Goal: Information Seeking & Learning: Obtain resource

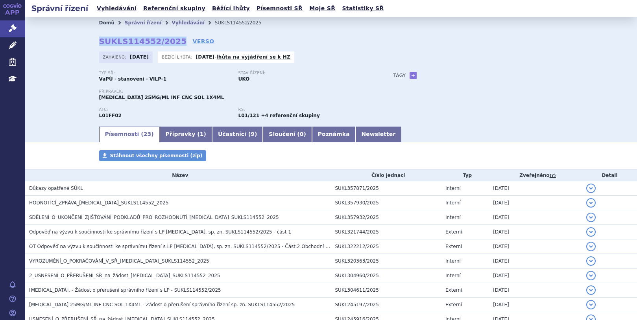
click at [99, 23] on link "Domů" at bounding box center [106, 23] width 15 height 6
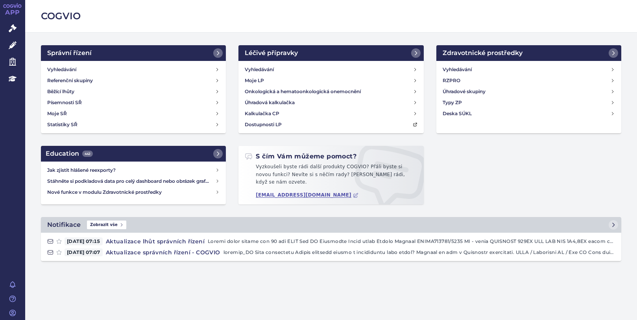
click at [11, 81] on icon at bounding box center [13, 79] width 8 height 6
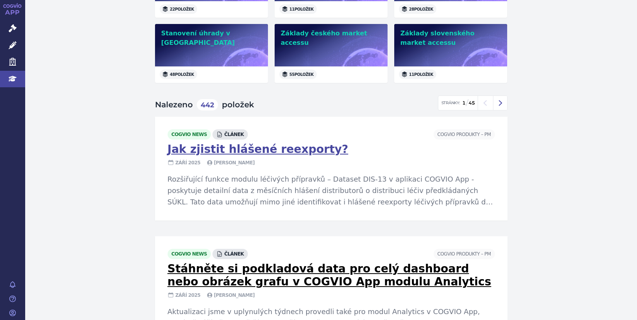
scroll to position [275, 0]
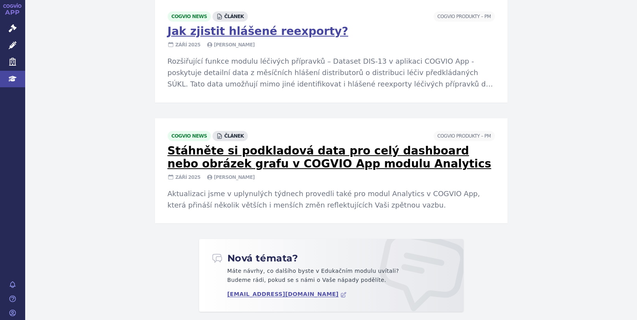
click at [298, 162] on link "Stáhněte si podkladová data pro celý dashboard nebo obrázek grafu v COGVIO App …" at bounding box center [330, 157] width 324 height 26
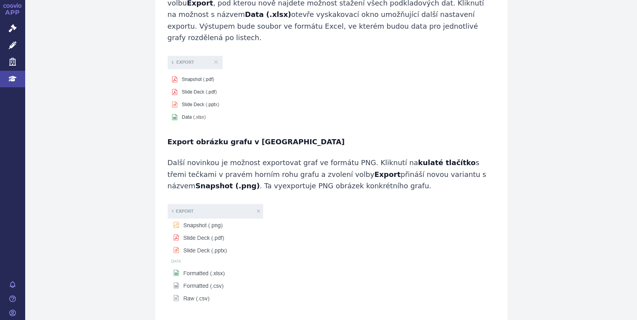
scroll to position [32, 0]
